Goal: Information Seeking & Learning: Check status

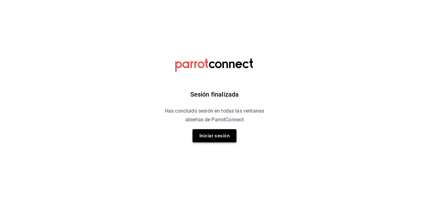
click at [215, 135] on button "Iniciar sesión" at bounding box center [214, 135] width 44 height 13
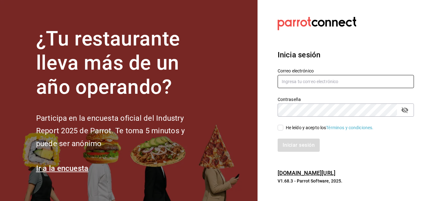
click at [300, 77] on input "text" at bounding box center [346, 81] width 136 height 13
type input "irvmgm@gmail.com"
click at [279, 127] on input "He leído y acepto los Términos y condiciones." at bounding box center [281, 128] width 6 height 6
checkbox input "true"
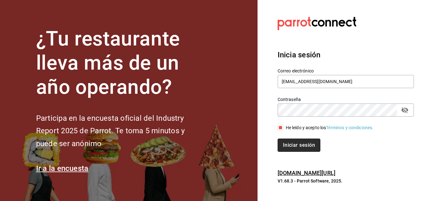
click at [300, 144] on button "Iniciar sesión" at bounding box center [299, 145] width 43 height 13
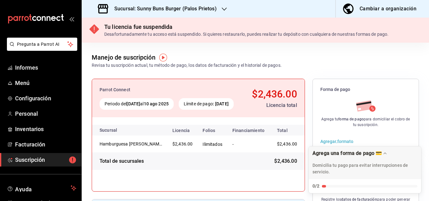
click at [222, 12] on div at bounding box center [224, 9] width 5 height 7
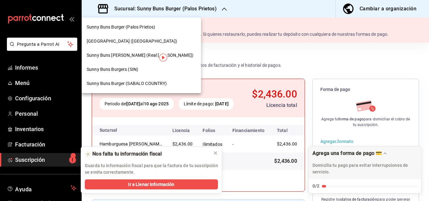
click at [167, 106] on div at bounding box center [214, 100] width 429 height 201
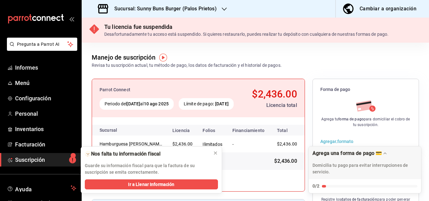
click at [222, 10] on icon "button" at bounding box center [224, 9] width 5 height 5
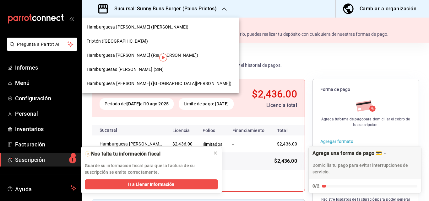
click at [107, 43] on font "Triptón ([GEOGRAPHIC_DATA])" at bounding box center [118, 41] width 62 height 5
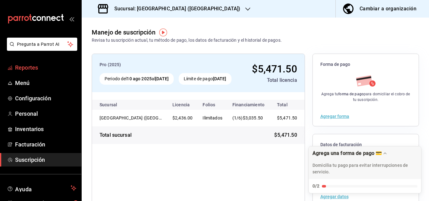
click at [36, 68] on span "Reportes" at bounding box center [45, 67] width 61 height 8
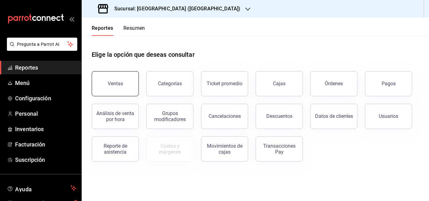
click at [123, 87] on button "Ventas" at bounding box center [115, 83] width 47 height 25
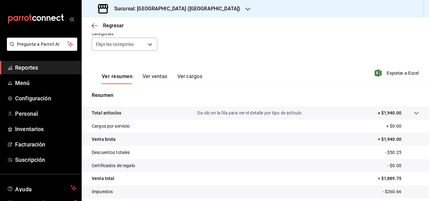
scroll to position [100, 0]
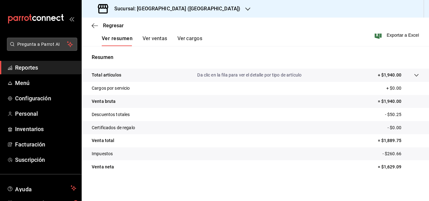
click at [44, 46] on span "Pregunta a Parrot AI" at bounding box center [42, 44] width 50 height 7
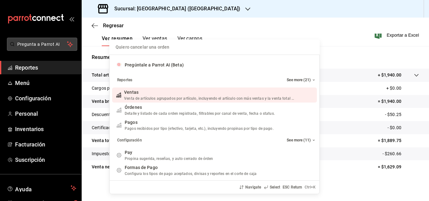
click at [37, 61] on div "Quiero cancelar una orden Pregúntale a Parrot AI (Beta) Reportes See more (21) …" at bounding box center [214, 100] width 429 height 201
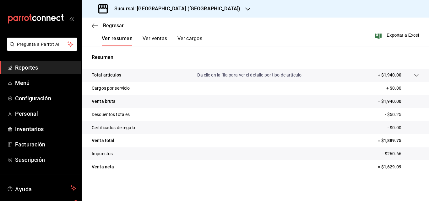
click at [38, 63] on span "Reportes" at bounding box center [45, 67] width 61 height 8
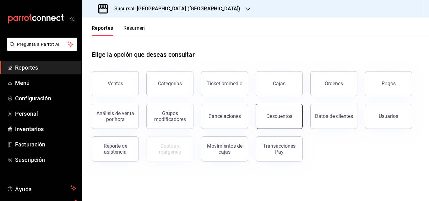
click at [288, 121] on button "Descuentos" at bounding box center [279, 116] width 47 height 25
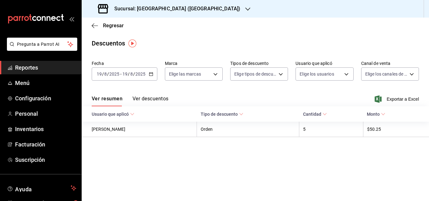
click at [150, 101] on button "Ver descuentos" at bounding box center [151, 101] width 36 height 11
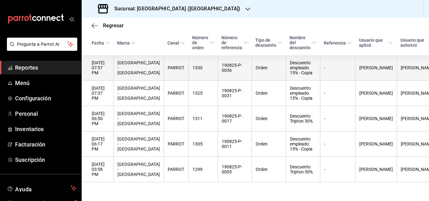
scroll to position [78, 0]
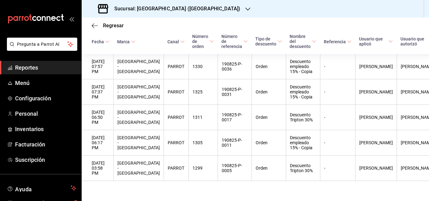
click at [25, 68] on span "Reportes" at bounding box center [45, 67] width 61 height 8
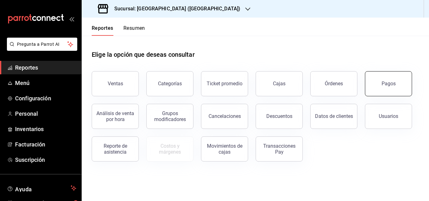
click at [385, 84] on div "Pagos" at bounding box center [389, 84] width 14 height 6
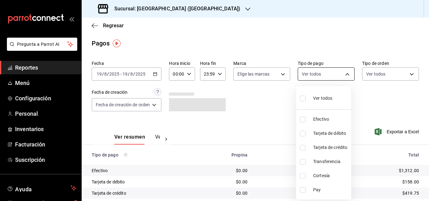
click at [346, 72] on body "Pregunta a Parrot AI Reportes Menú Configuración Personal Inventarios Facturaci…" at bounding box center [214, 100] width 429 height 201
click at [322, 121] on span "Efectivo" at bounding box center [330, 119] width 35 height 7
type input "1299e117-1799-42cf-a266-ae09f30b20f8"
checkbox input "true"
click at [303, 133] on input "checkbox" at bounding box center [303, 134] width 6 height 6
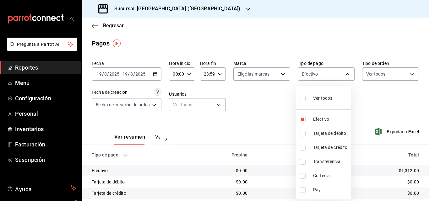
checkbox input "true"
type input "1299e117-1799-42cf-a266-ae09f30b20f8,7903874f-dd1c-4377-98d6-b3cabe1aebfe"
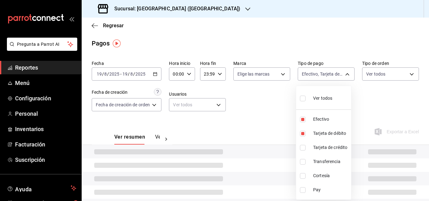
click at [302, 150] on input "checkbox" at bounding box center [303, 148] width 6 height 6
checkbox input "true"
type input "1299e117-1799-42cf-a266-ae09f30b20f8,7903874f-dd1c-4377-98d6-b3cabe1aebfe,af86f…"
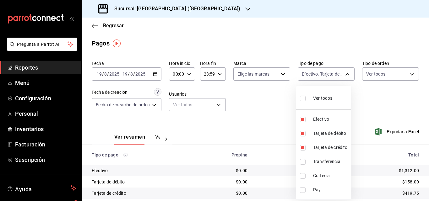
click at [278, 113] on div at bounding box center [214, 100] width 429 height 201
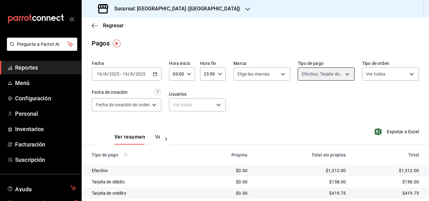
scroll to position [53, 0]
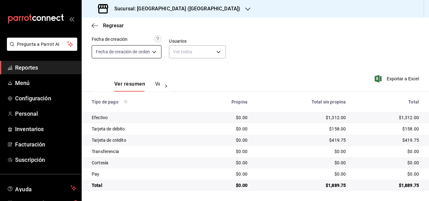
click at [153, 52] on body "Pregunta a Parrot AI Reportes Menú Configuración Personal Inventarios Facturaci…" at bounding box center [214, 100] width 429 height 201
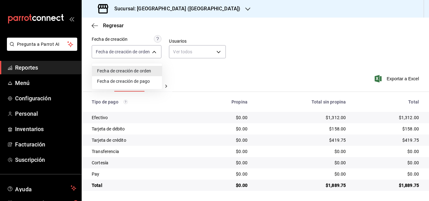
click at [160, 12] on div at bounding box center [214, 100] width 429 height 201
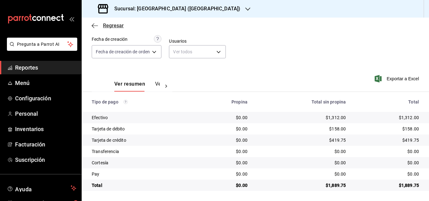
click at [114, 26] on span "Regresar" at bounding box center [113, 26] width 21 height 6
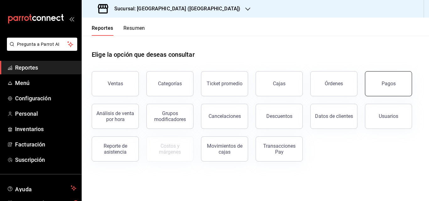
click at [383, 79] on button "Pagos" at bounding box center [388, 83] width 47 height 25
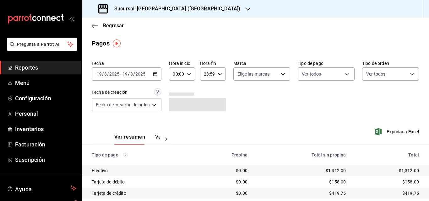
click at [156, 70] on div "[DATE] [DATE] - [DATE] [DATE]" at bounding box center [127, 74] width 70 height 13
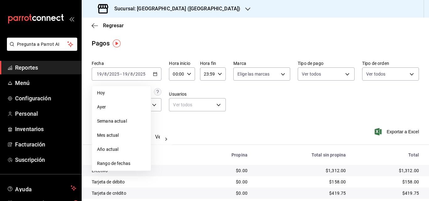
click at [155, 31] on div "Regresar" at bounding box center [255, 26] width 347 height 16
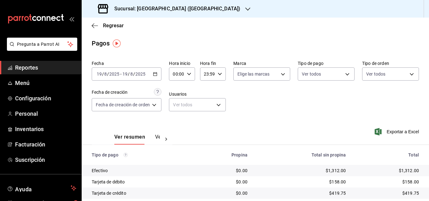
click at [47, 66] on span "Reportes" at bounding box center [45, 67] width 61 height 8
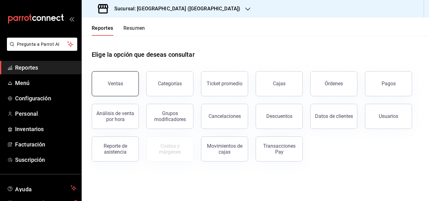
click at [121, 85] on div "Ventas" at bounding box center [115, 84] width 15 height 6
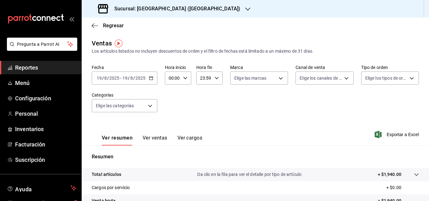
click at [151, 79] on icon "button" at bounding box center [151, 78] width 4 height 4
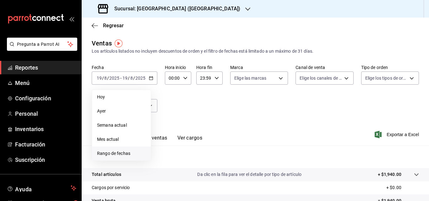
click at [113, 154] on span "Rango de fechas" at bounding box center [121, 153] width 49 height 7
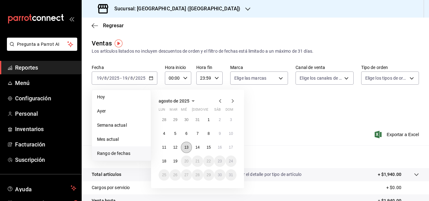
click at [186, 147] on abbr "13" at bounding box center [186, 147] width 4 height 4
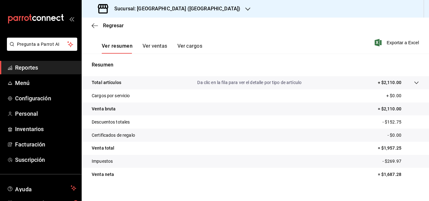
scroll to position [92, 0]
click at [157, 46] on button "Ver ventas" at bounding box center [155, 48] width 25 height 11
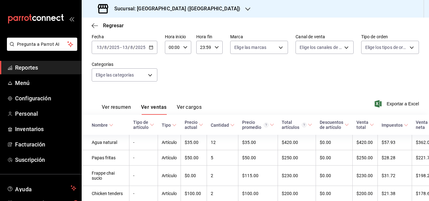
scroll to position [92, 0]
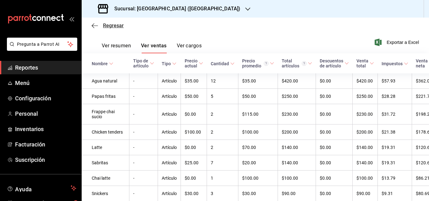
click at [104, 25] on span "Regresar" at bounding box center [113, 26] width 21 height 6
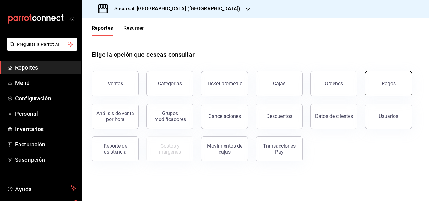
click at [386, 84] on div "Pagos" at bounding box center [389, 84] width 14 height 6
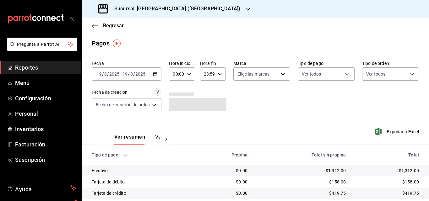
click at [155, 77] on div "[DATE] [DATE] - [DATE] [DATE]" at bounding box center [127, 74] width 70 height 13
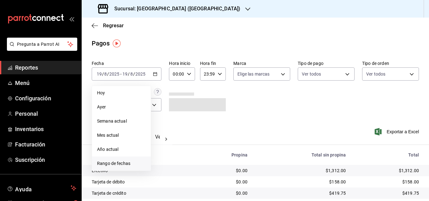
click at [123, 164] on span "Rango de fechas" at bounding box center [121, 163] width 49 height 7
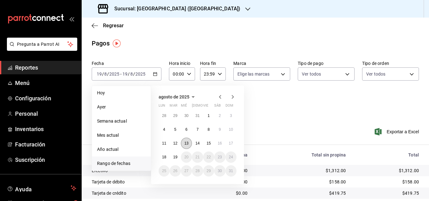
click at [185, 143] on abbr "13" at bounding box center [186, 143] width 4 height 4
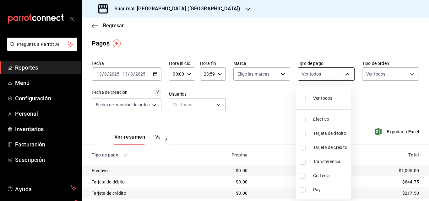
click at [345, 75] on body "Pregunta a Parrot AI Reportes Menú Configuración Personal Inventarios Facturaci…" at bounding box center [214, 100] width 429 height 201
click at [323, 119] on span "Efectivo" at bounding box center [330, 119] width 35 height 7
type input "1299e117-1799-42cf-a266-ae09f30b20f8"
checkbox input "true"
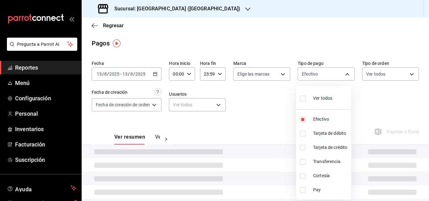
click at [323, 134] on span "Tarjeta de débito" at bounding box center [330, 133] width 35 height 7
type input "1299e117-1799-42cf-a266-ae09f30b20f8,7903874f-dd1c-4377-98d6-b3cabe1aebfe"
checkbox input "true"
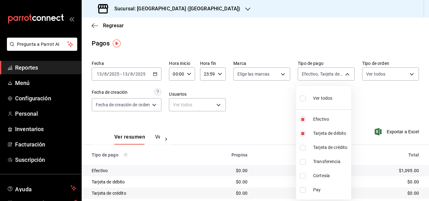
click at [325, 150] on span "Tarjeta de crédito" at bounding box center [330, 147] width 35 height 7
type input "1299e117-1799-42cf-a266-ae09f30b20f8,7903874f-dd1c-4377-98d6-b3cabe1aebfe,af86f…"
checkbox input "true"
click at [372, 116] on div at bounding box center [214, 100] width 429 height 201
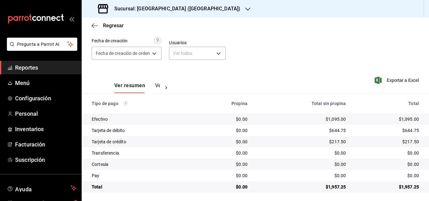
scroll to position [53, 0]
